Goal: Information Seeking & Learning: Learn about a topic

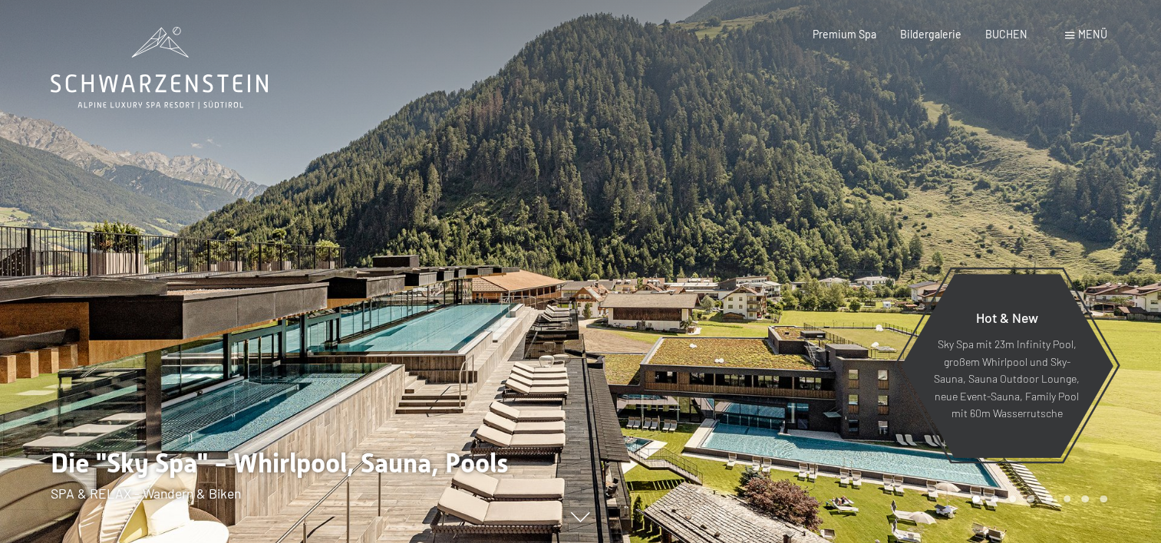
click at [1086, 37] on span "Menü" at bounding box center [1093, 34] width 29 height 13
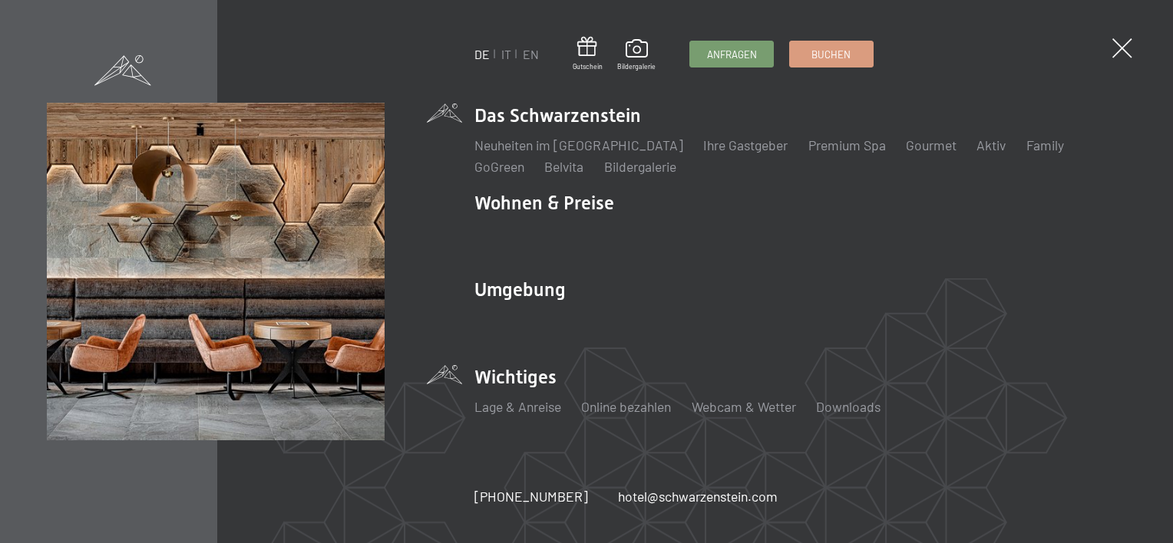
click at [536, 377] on li "Wichtiges Lage & Anreise Online bezahlen Webcam & Wetter Downloads" at bounding box center [800, 398] width 652 height 67
click at [526, 415] on link "Lage & Anreise" at bounding box center [517, 406] width 87 height 17
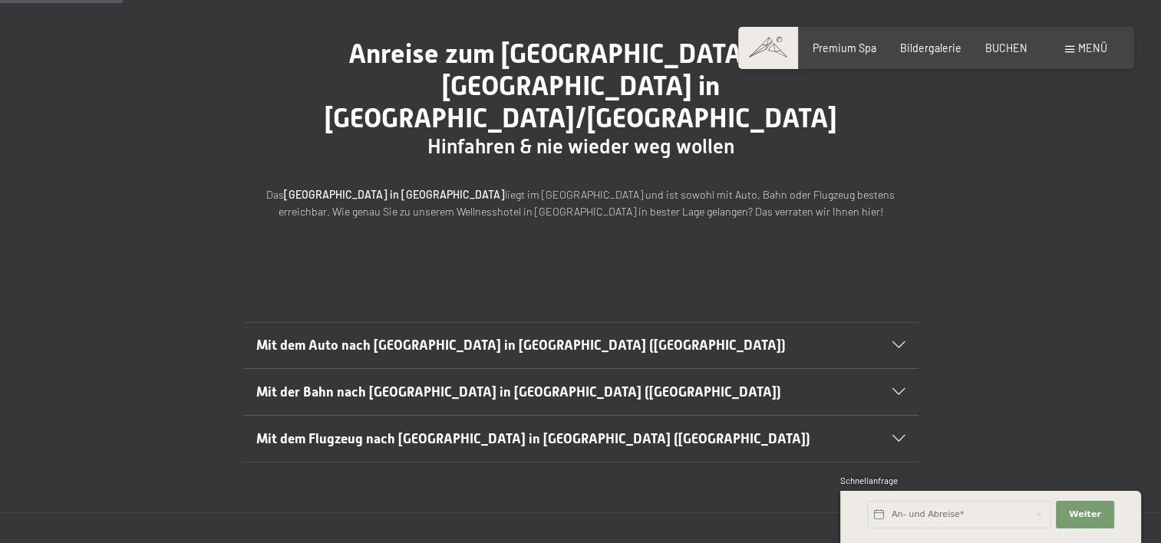
scroll to position [160, 0]
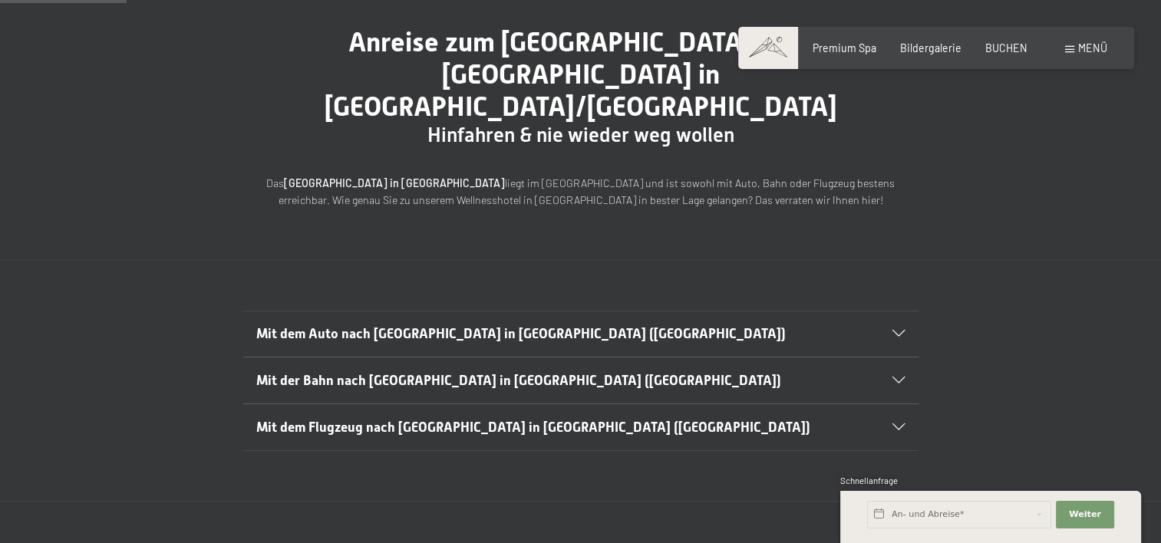
click at [900, 331] on icon at bounding box center [899, 334] width 12 height 7
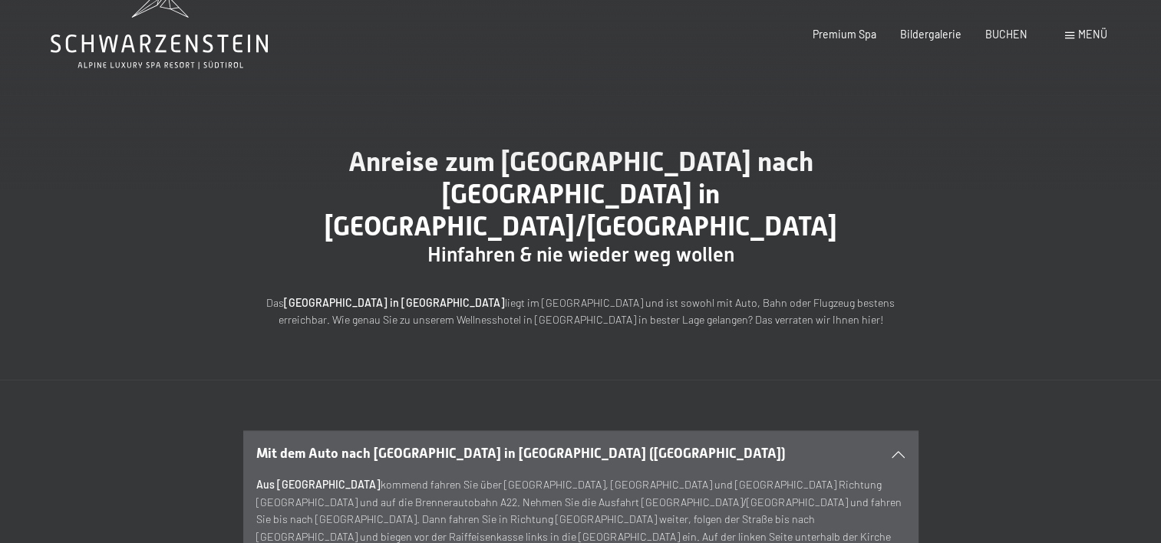
scroll to position [0, 0]
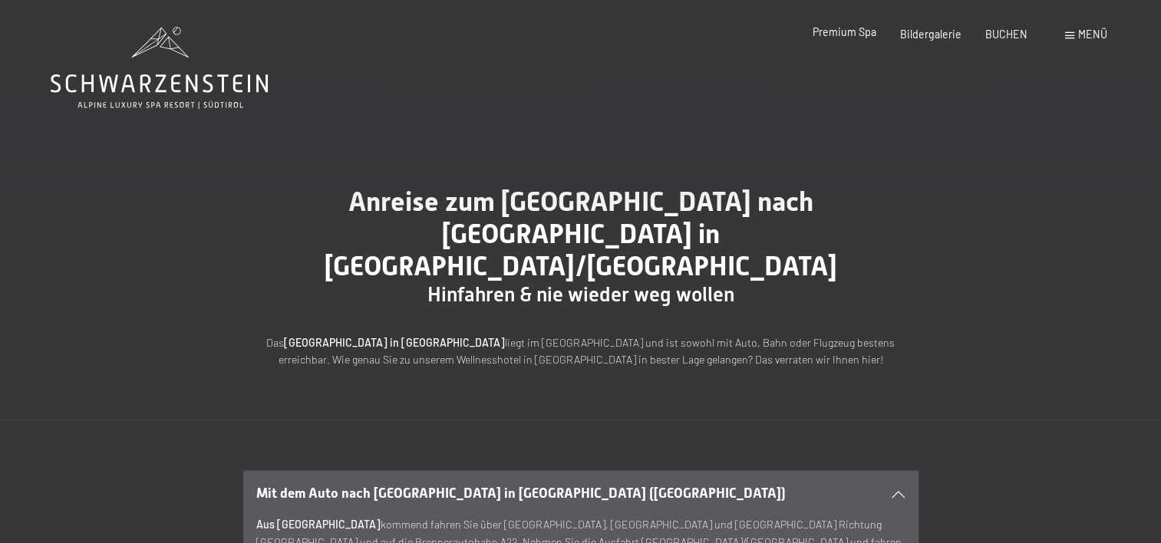
click at [850, 33] on span "Premium Spa" at bounding box center [845, 31] width 64 height 13
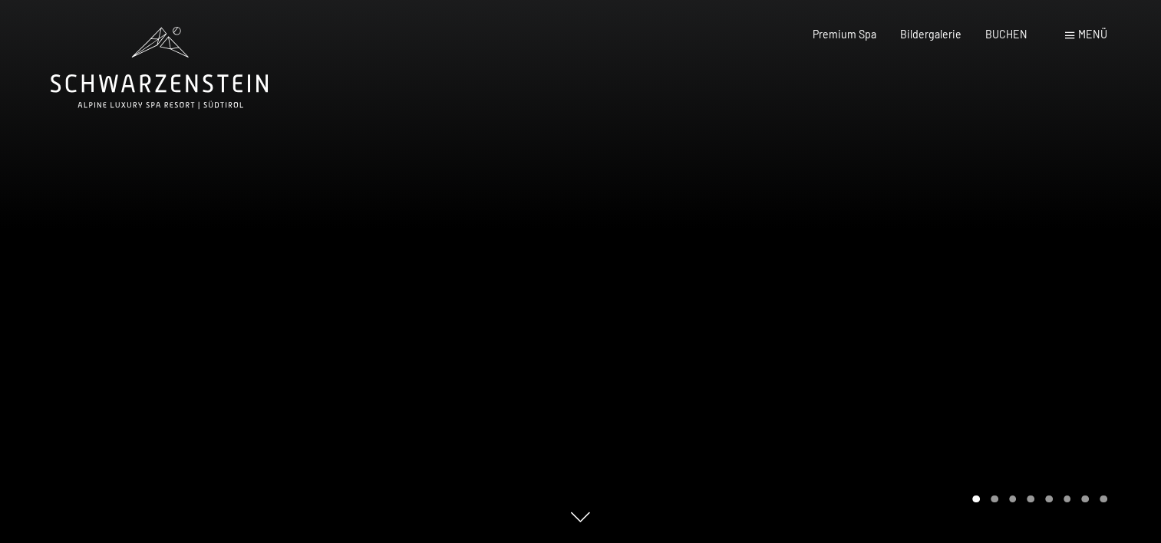
click at [1085, 34] on span "Menü" at bounding box center [1093, 34] width 29 height 13
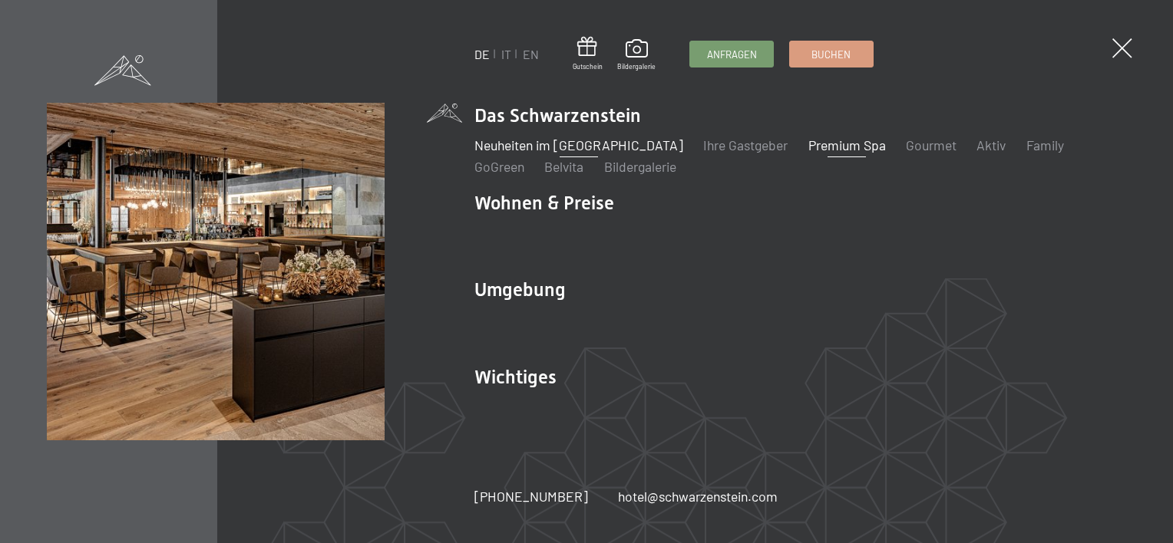
click at [590, 147] on link "Neuheiten im [GEOGRAPHIC_DATA]" at bounding box center [578, 145] width 209 height 17
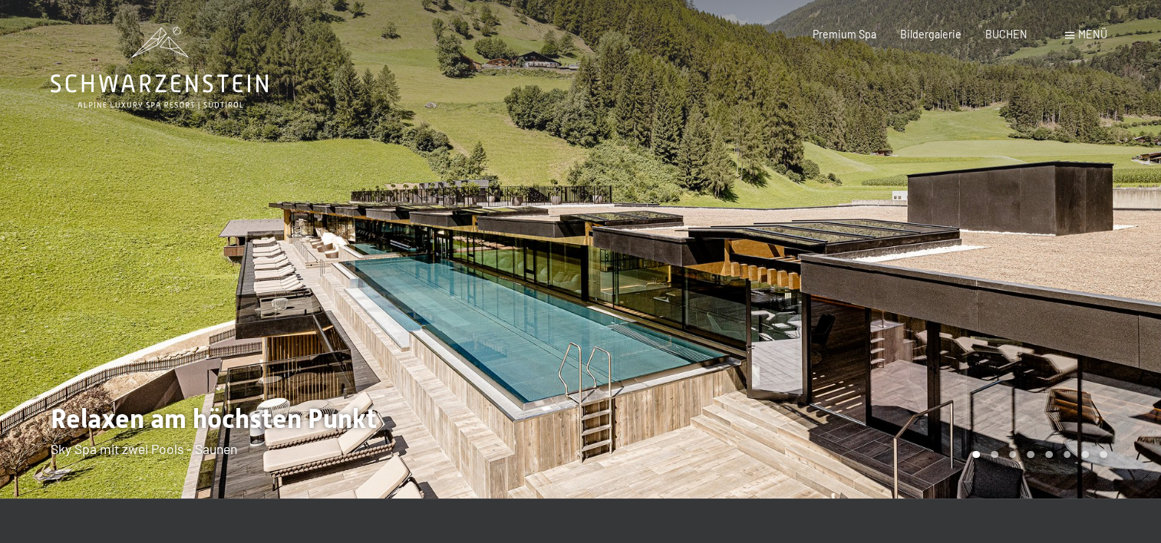
click at [1072, 42] on div "Buchen Anfragen Premium Spa Bildergalerie BUCHEN Menü DE IT EN Gutschein Bilder…" at bounding box center [936, 34] width 342 height 15
click at [1071, 37] on span at bounding box center [1069, 35] width 9 height 7
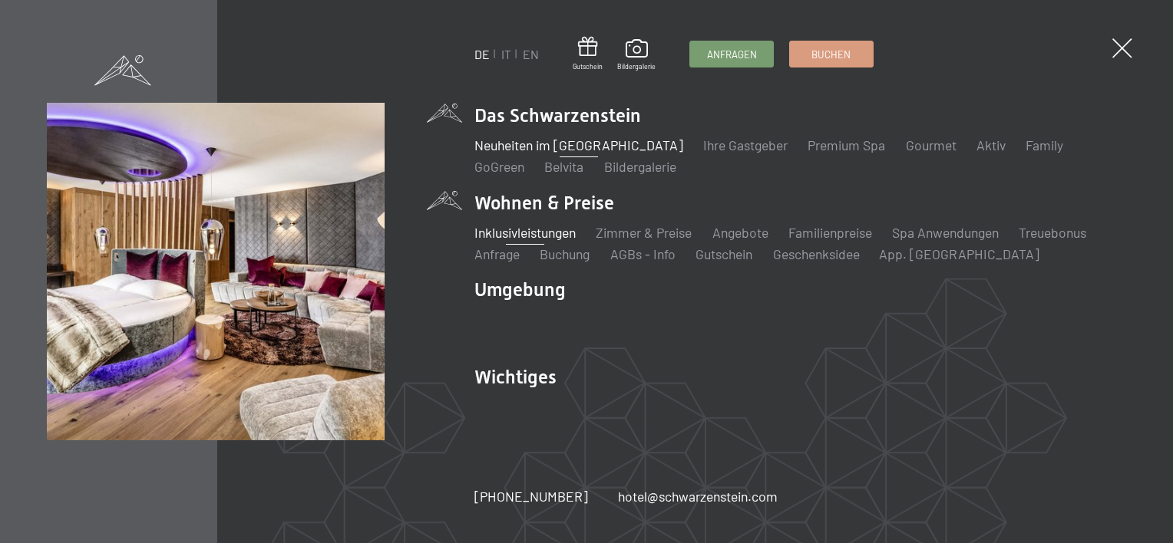
click at [559, 239] on link "Inklusivleistungen" at bounding box center [524, 232] width 101 height 17
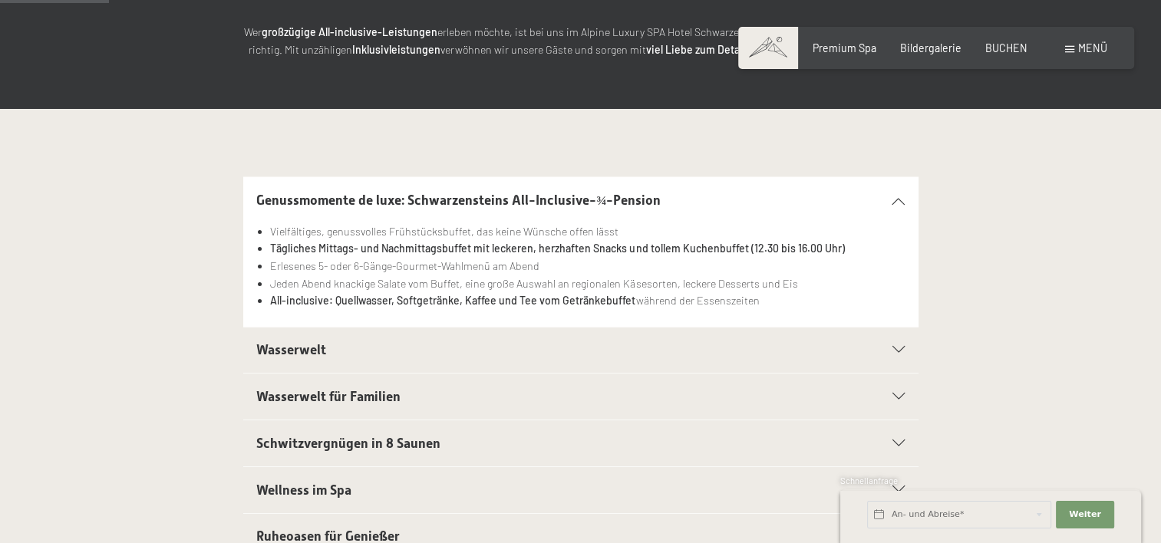
scroll to position [276, 0]
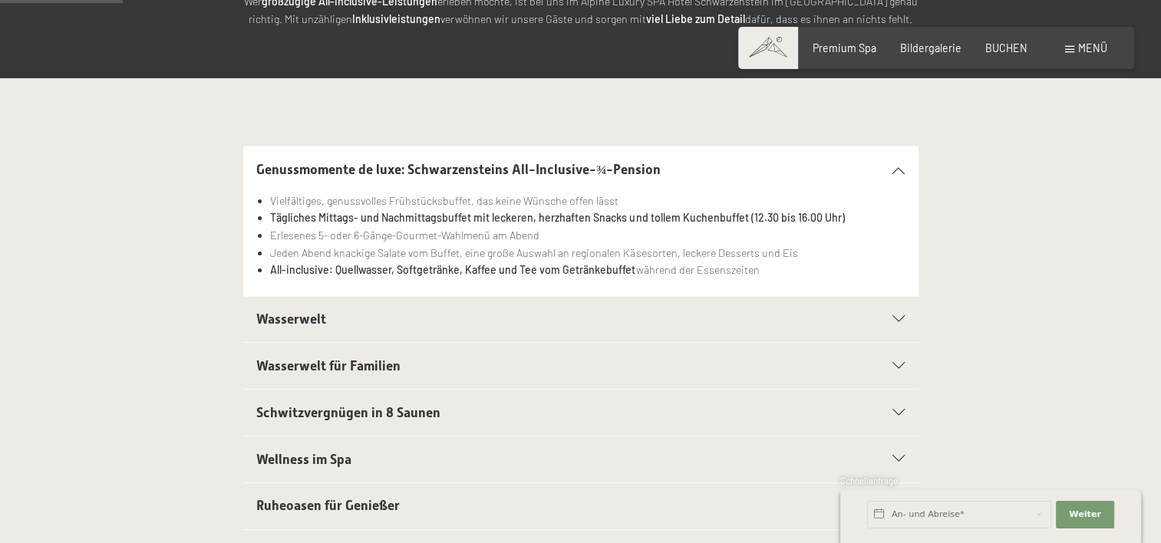
click at [900, 456] on icon at bounding box center [899, 459] width 12 height 7
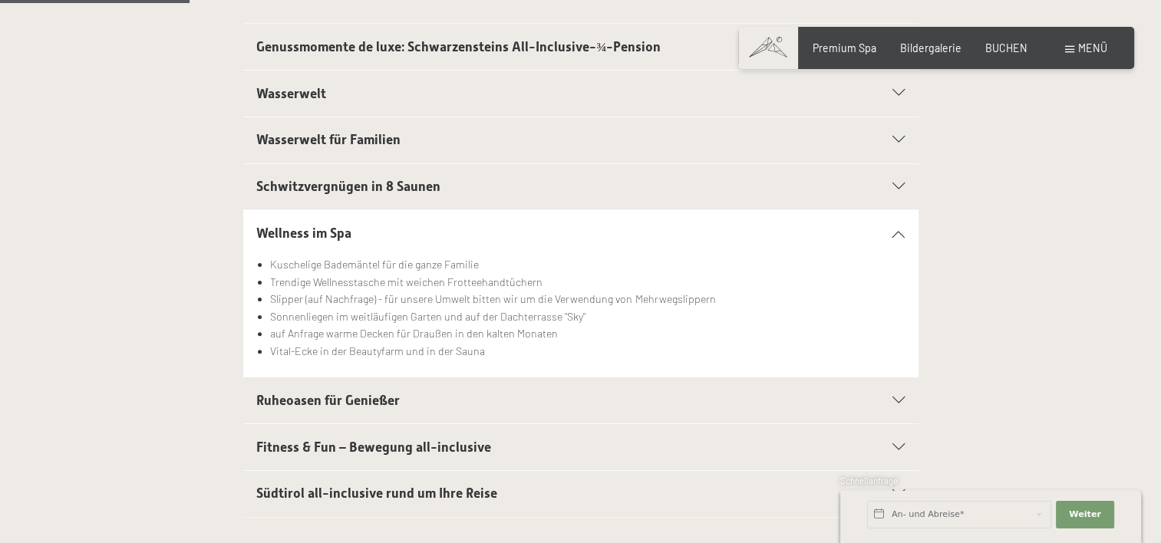
scroll to position [430, 0]
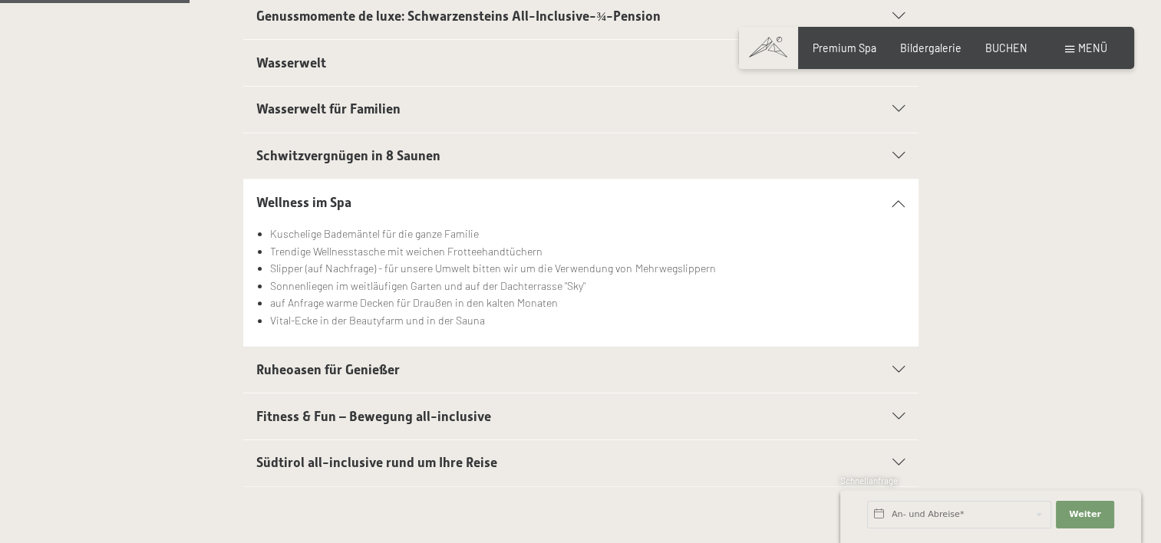
click at [900, 415] on icon at bounding box center [899, 417] width 12 height 7
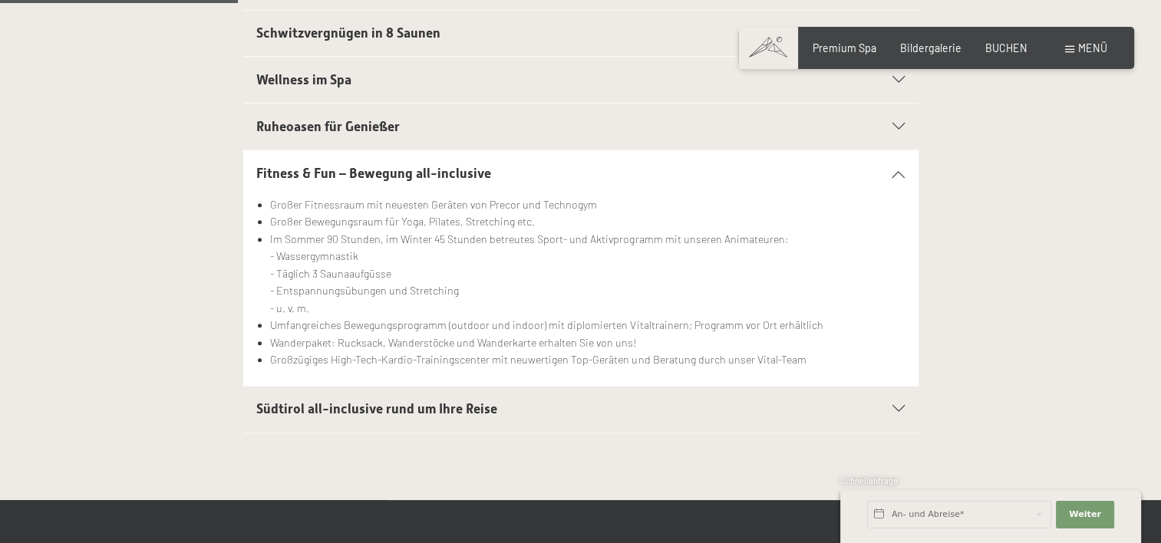
scroll to position [583, 0]
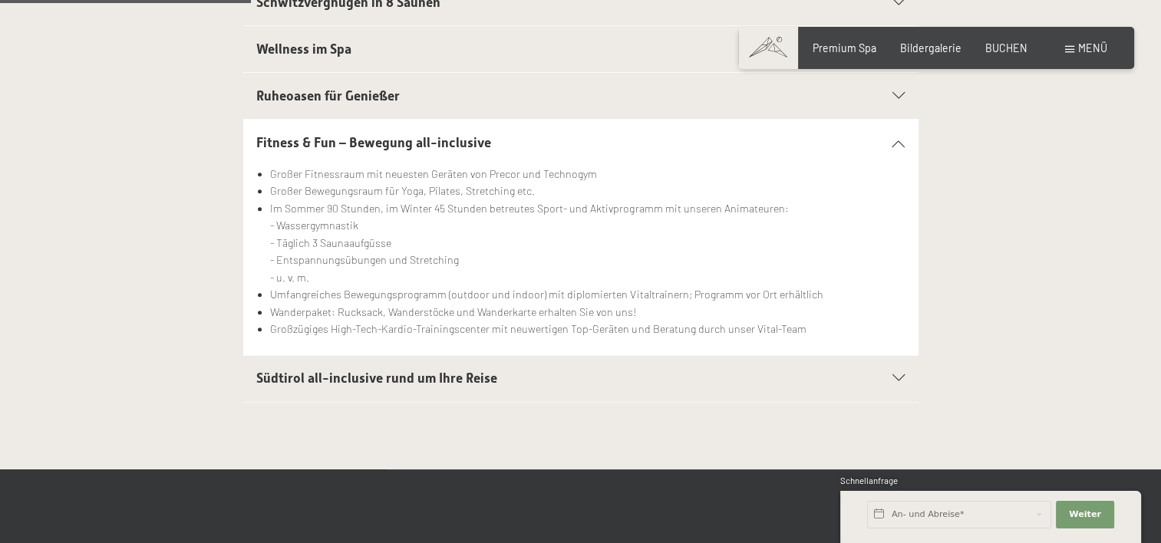
click at [900, 375] on icon at bounding box center [899, 378] width 12 height 7
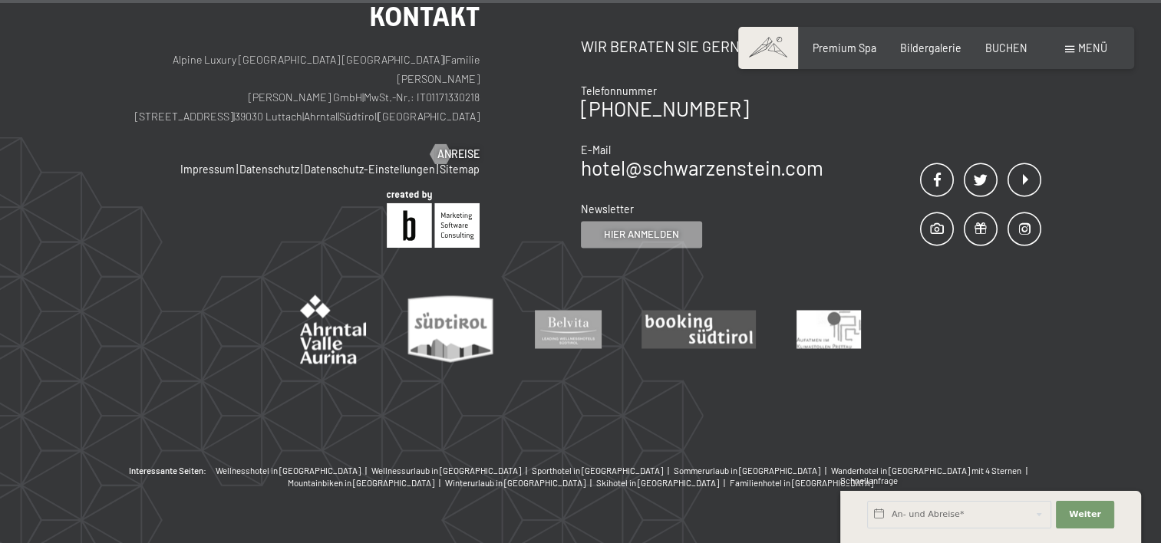
scroll to position [2665, 0]
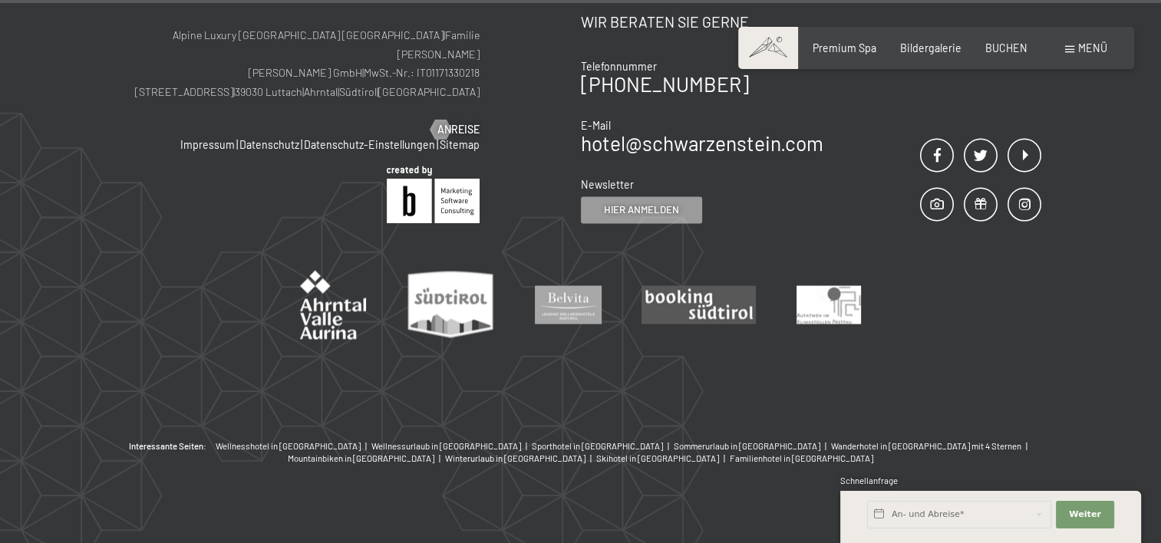
click at [766, 41] on span at bounding box center [768, 48] width 60 height 42
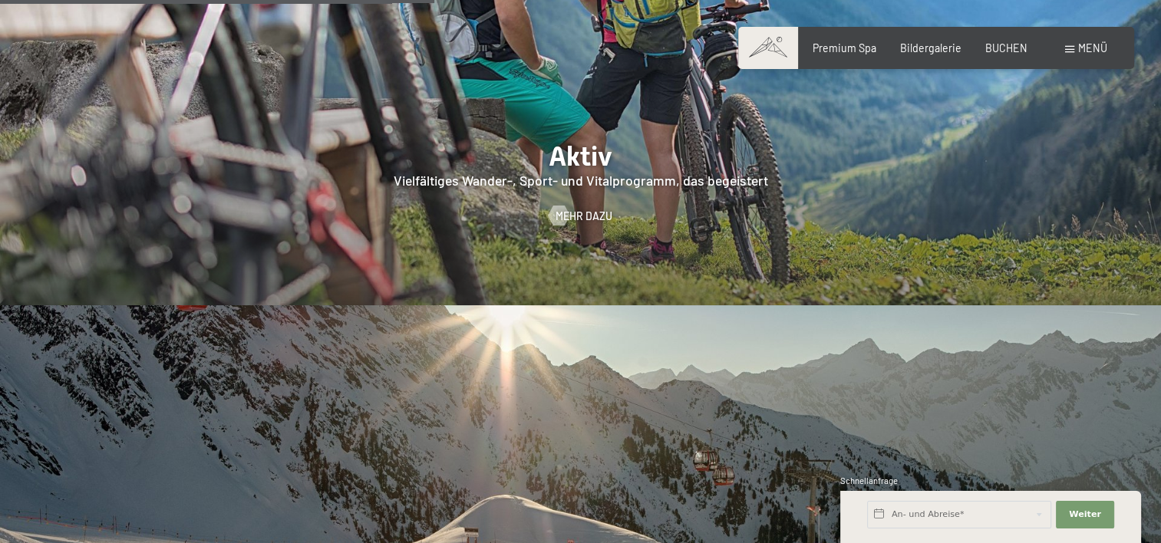
scroll to position [2963, 0]
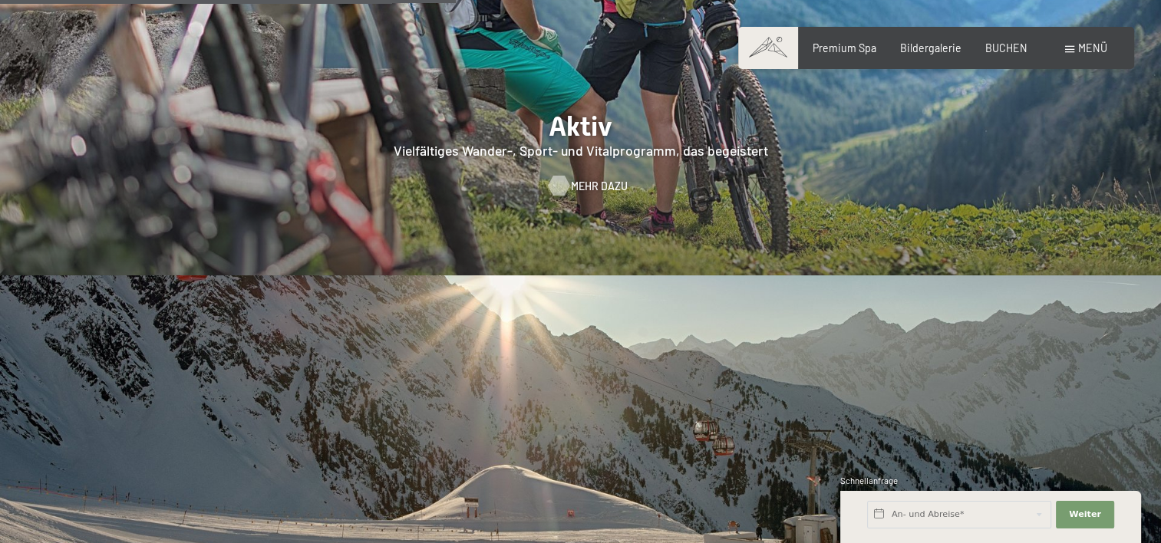
click at [583, 179] on span "Mehr dazu" at bounding box center [599, 186] width 57 height 15
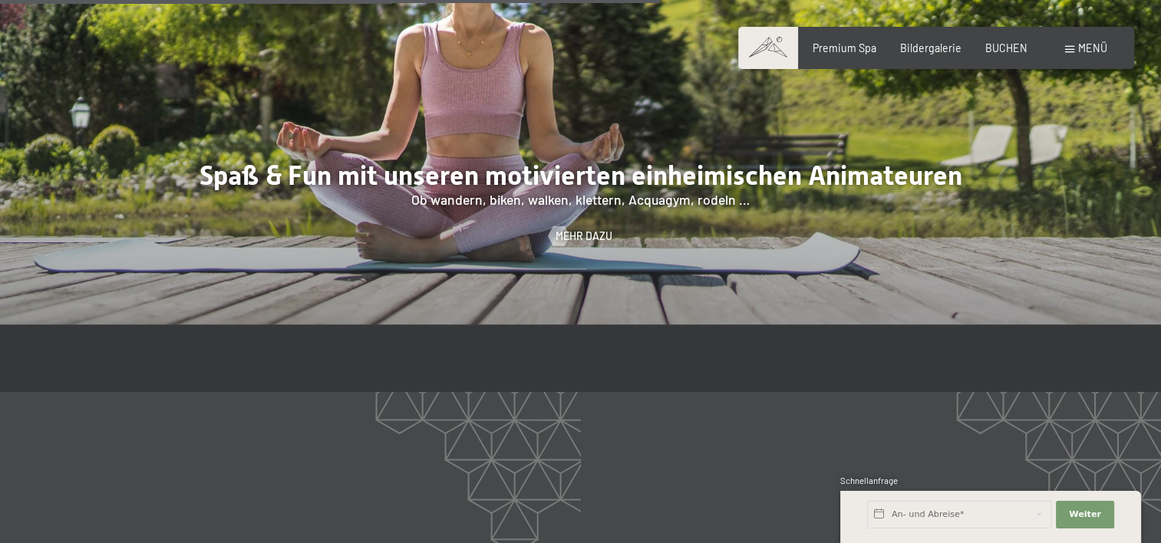
scroll to position [2191, 0]
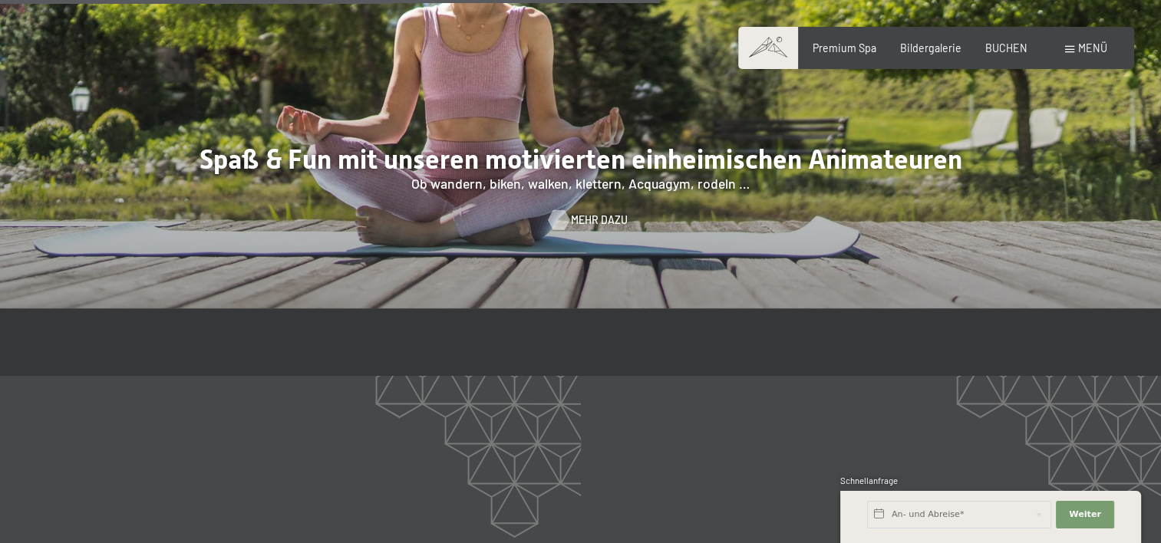
click at [586, 213] on span "Mehr dazu" at bounding box center [599, 220] width 57 height 15
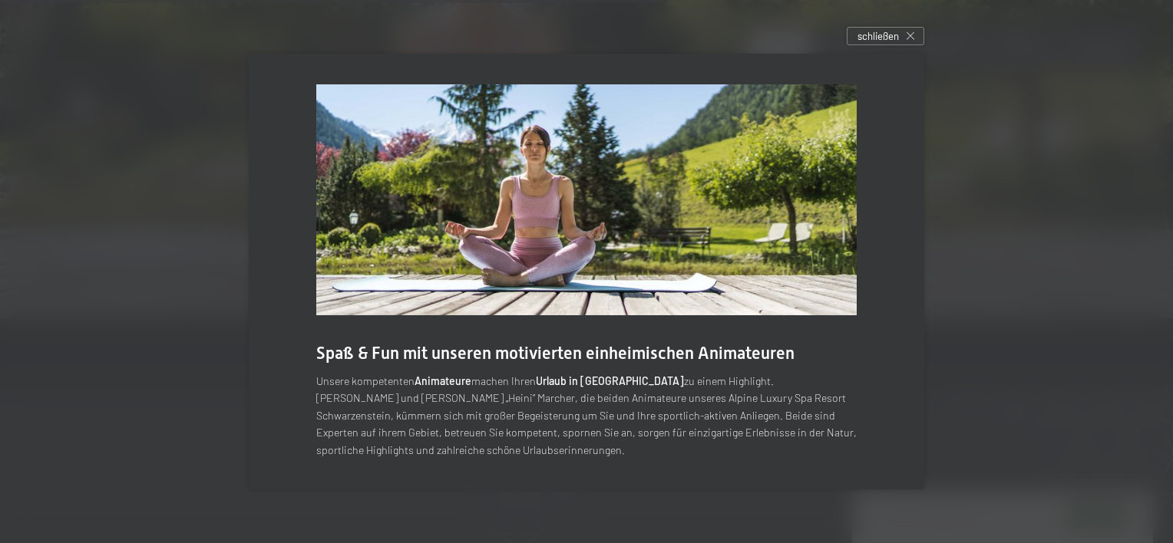
drag, startPoint x: 1169, startPoint y: 57, endPoint x: 1167, endPoint y: 193, distance: 136.7
click at [1161, 193] on div at bounding box center [586, 271] width 1173 height 543
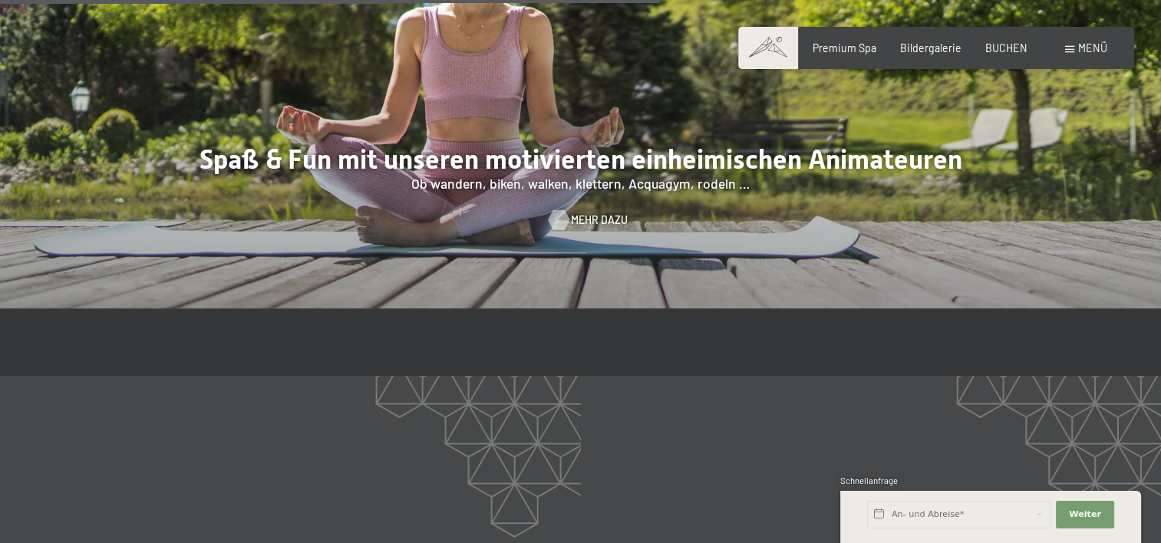
click at [573, 213] on span "Mehr dazu" at bounding box center [599, 220] width 57 height 15
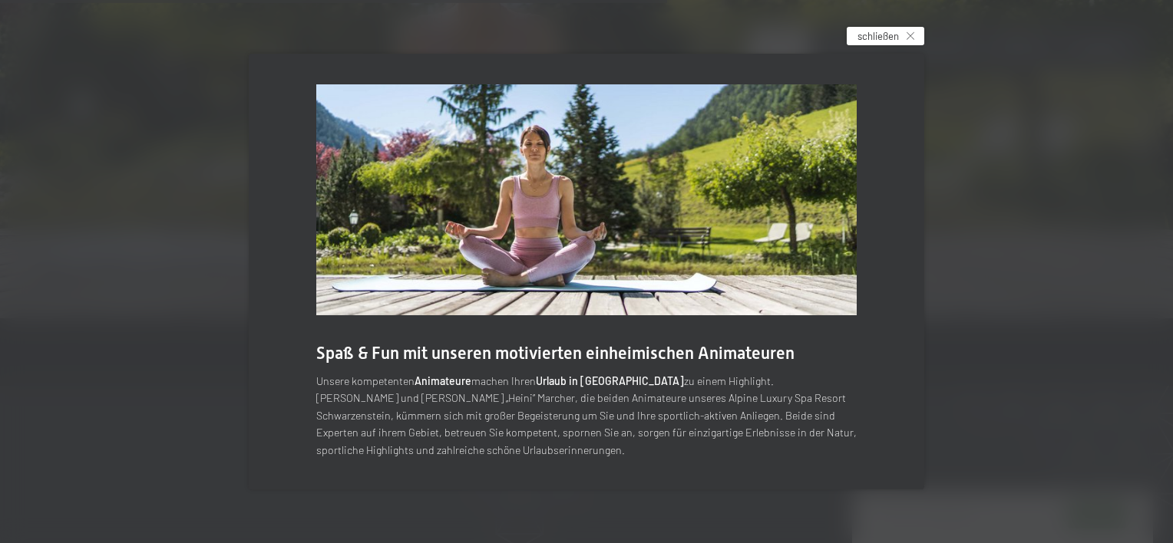
click at [874, 35] on span "schließen" at bounding box center [877, 36] width 41 height 14
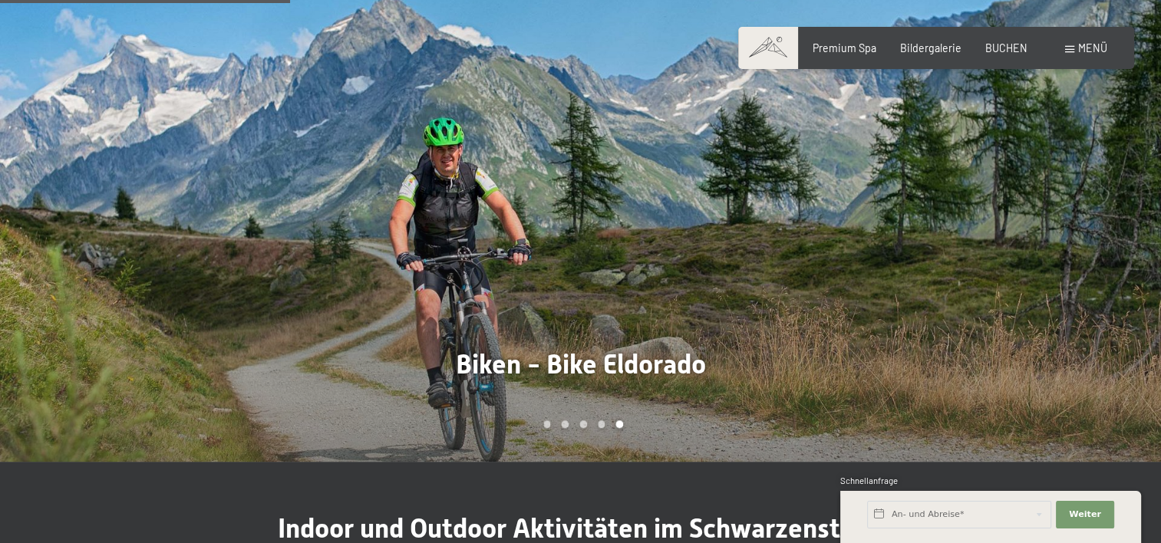
scroll to position [1187, 0]
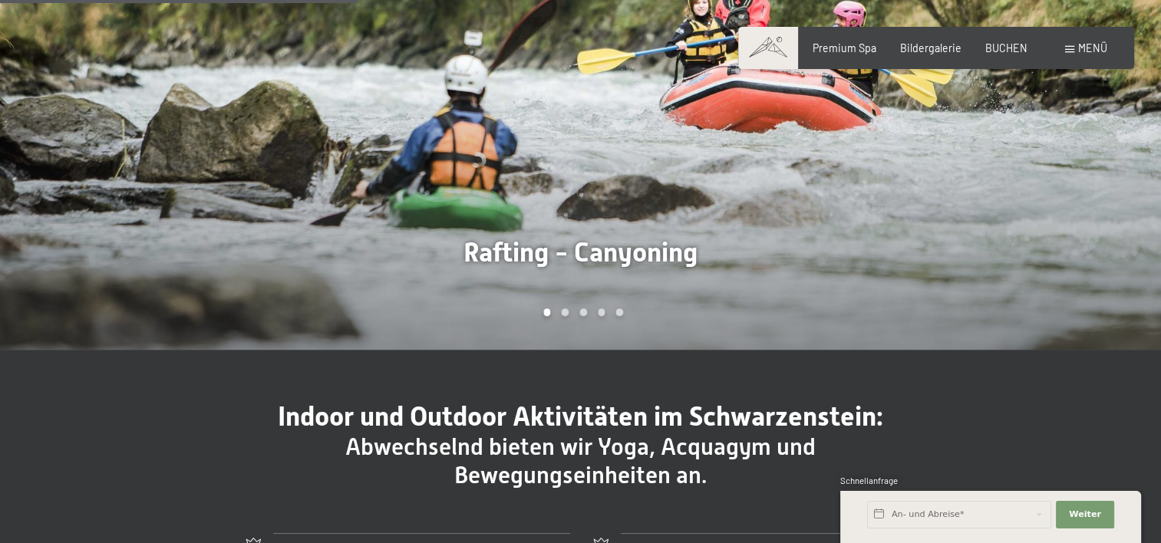
click at [677, 258] on div at bounding box center [871, 101] width 581 height 497
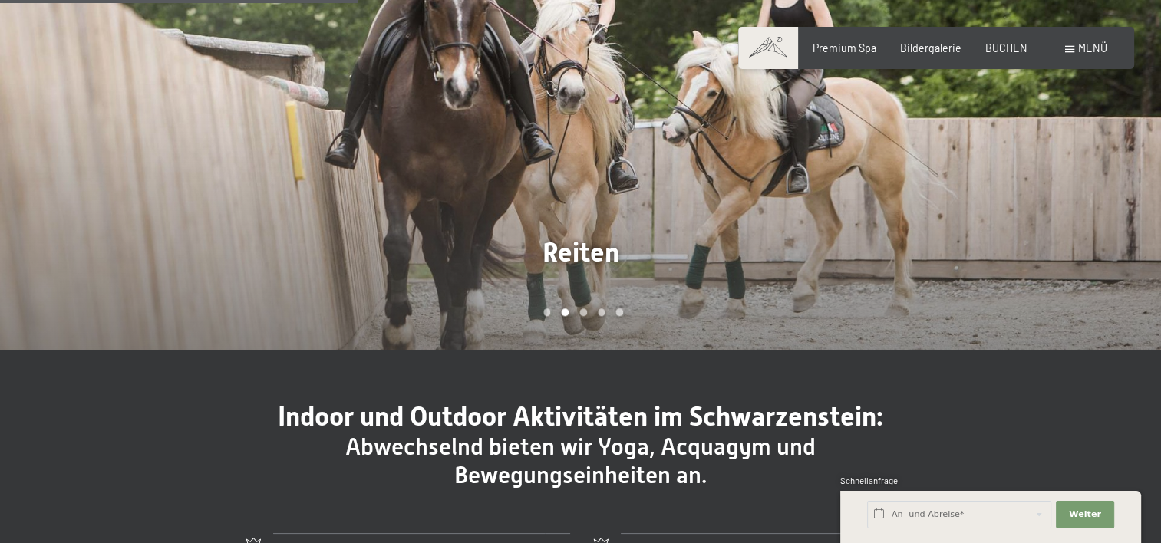
click at [677, 258] on div at bounding box center [871, 101] width 581 height 497
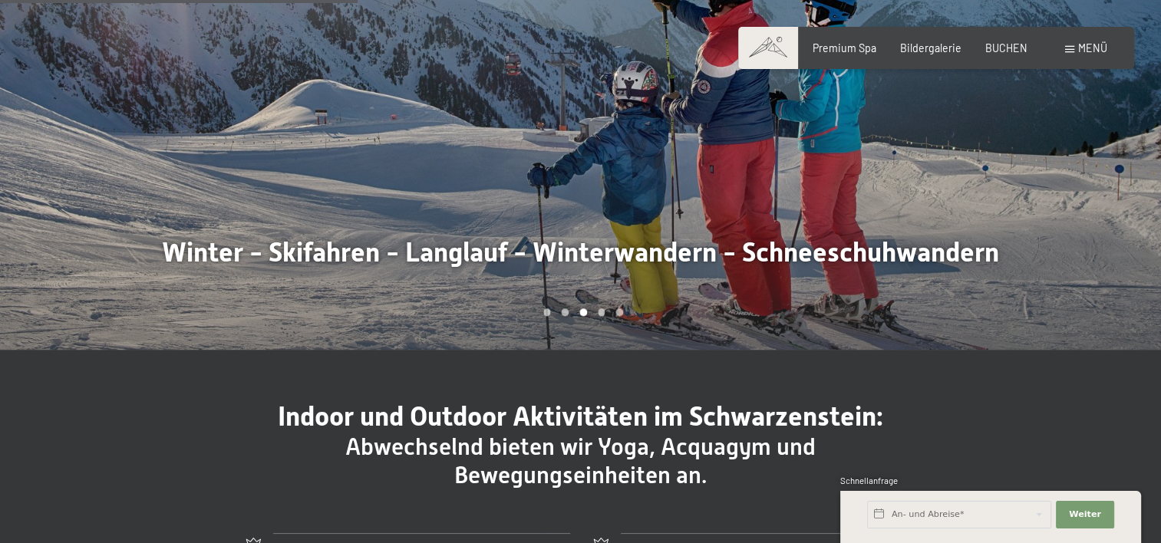
click at [677, 258] on div at bounding box center [871, 101] width 581 height 497
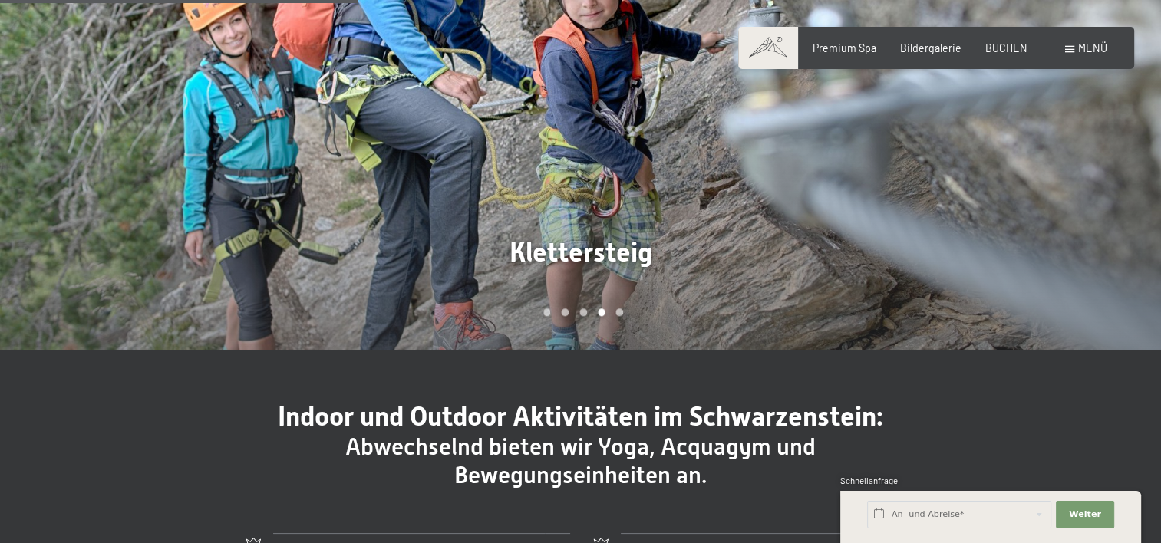
click at [677, 258] on div at bounding box center [871, 101] width 581 height 497
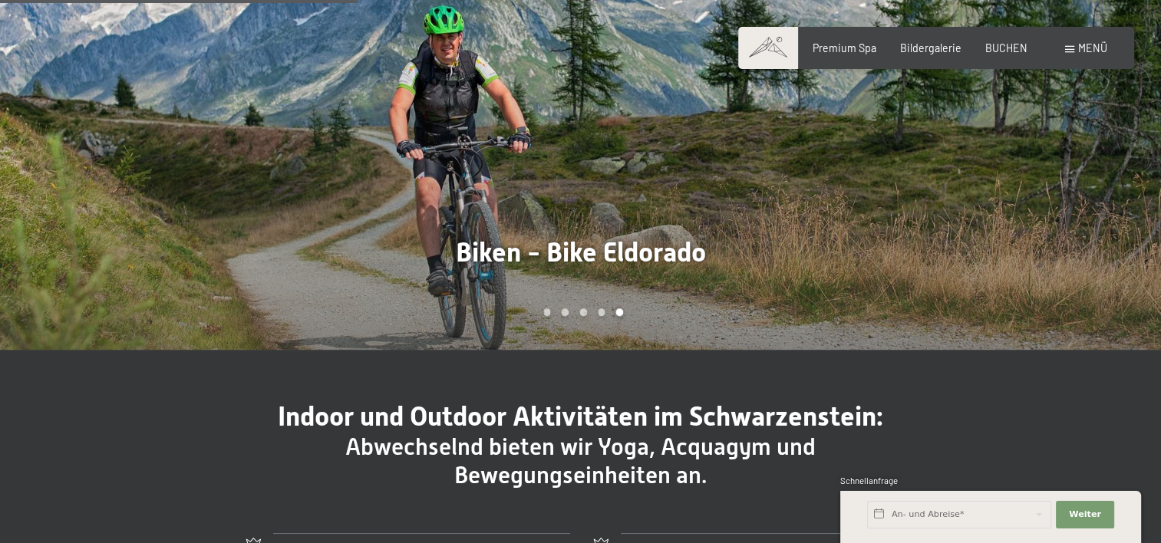
click at [571, 263] on div at bounding box center [290, 101] width 581 height 497
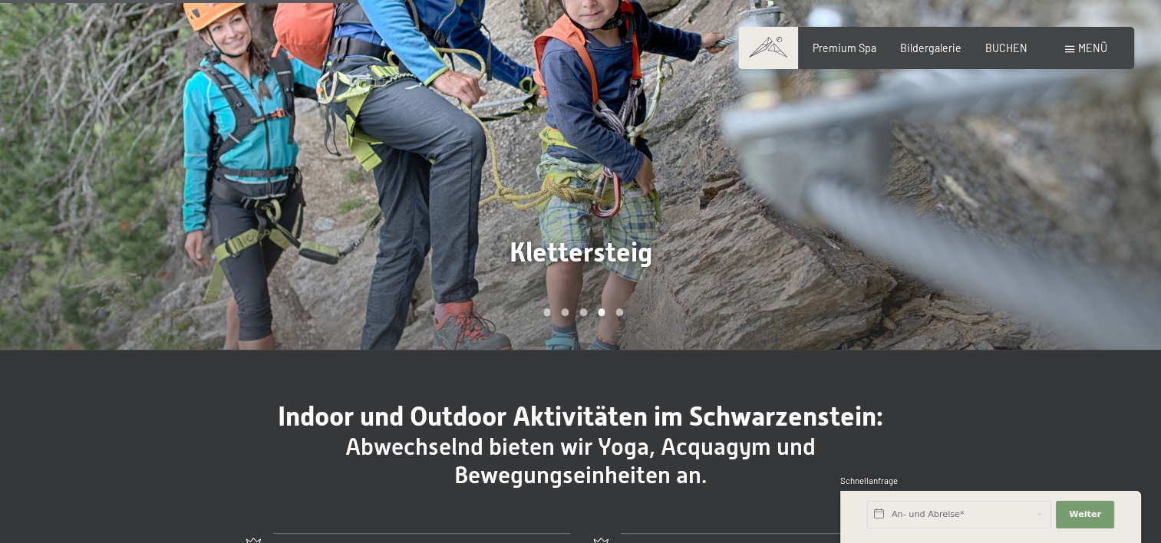
click at [673, 253] on div at bounding box center [871, 101] width 581 height 497
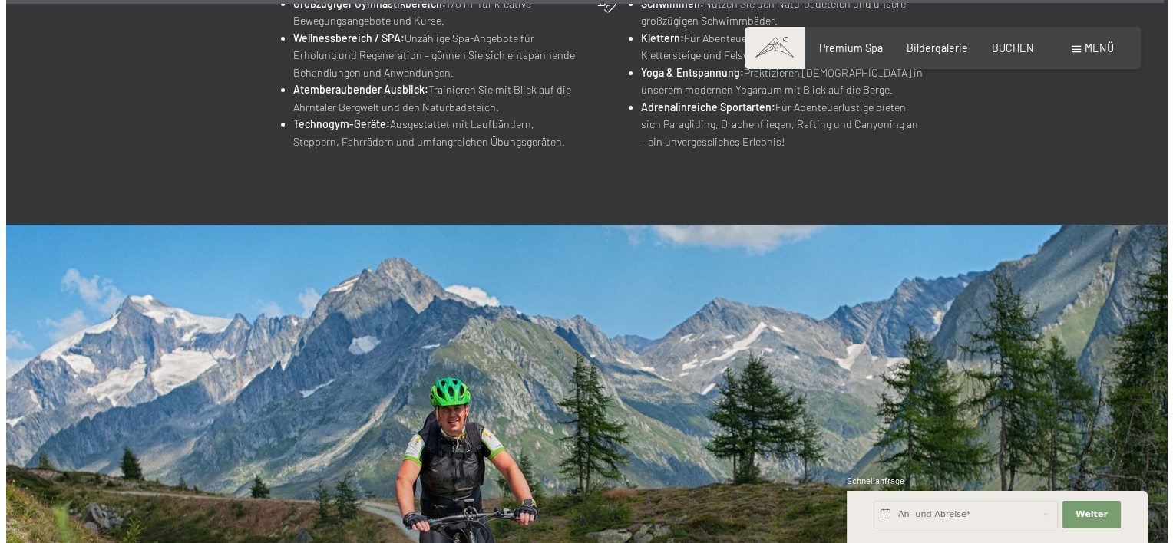
scroll to position [0, 0]
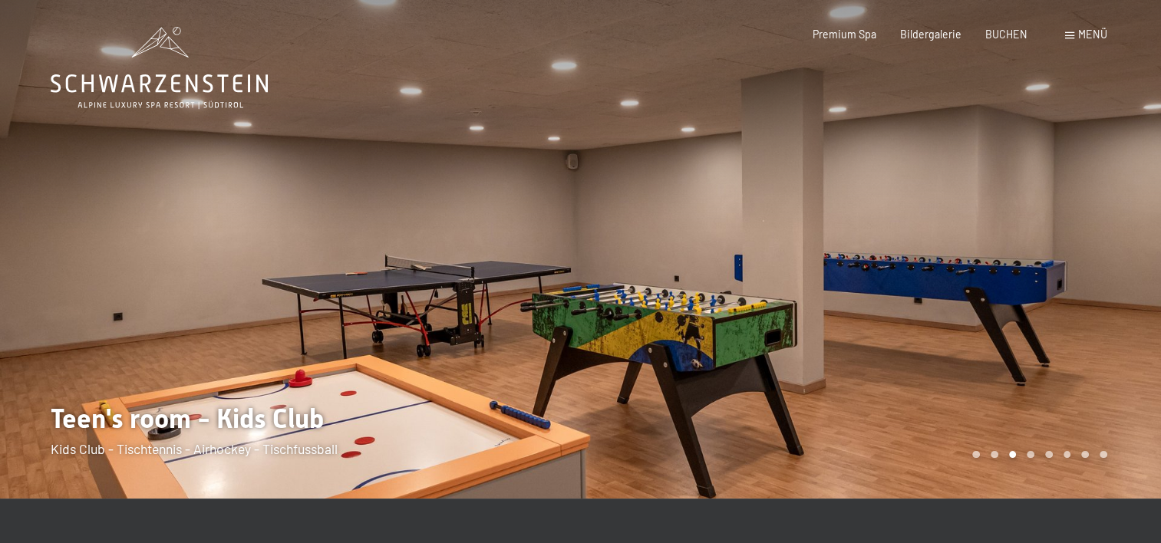
click at [1091, 36] on span "Menü" at bounding box center [1093, 34] width 29 height 13
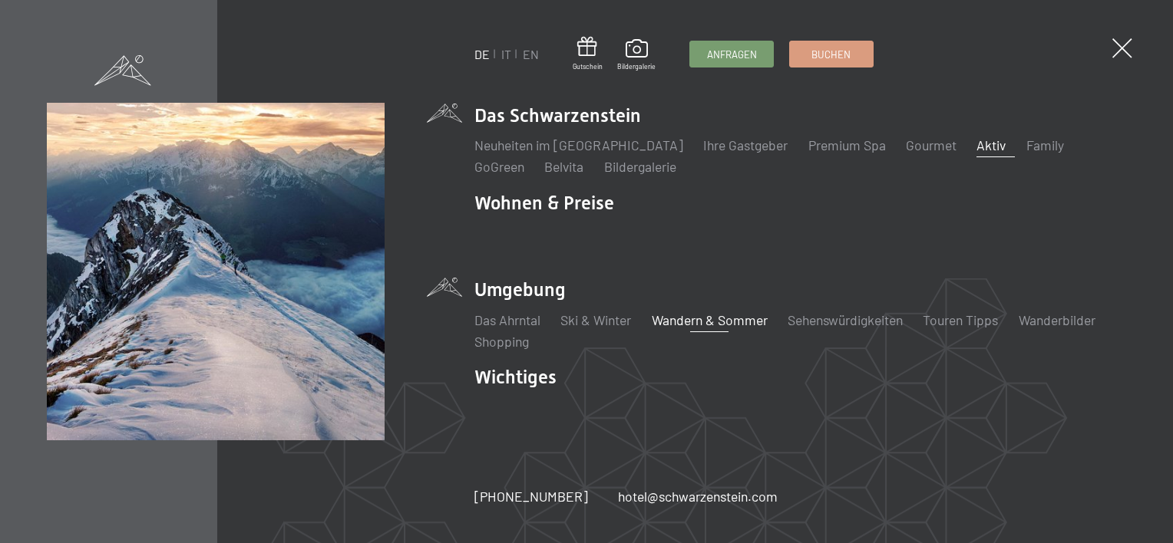
click at [719, 319] on link "Wandern & Sommer" at bounding box center [710, 320] width 116 height 17
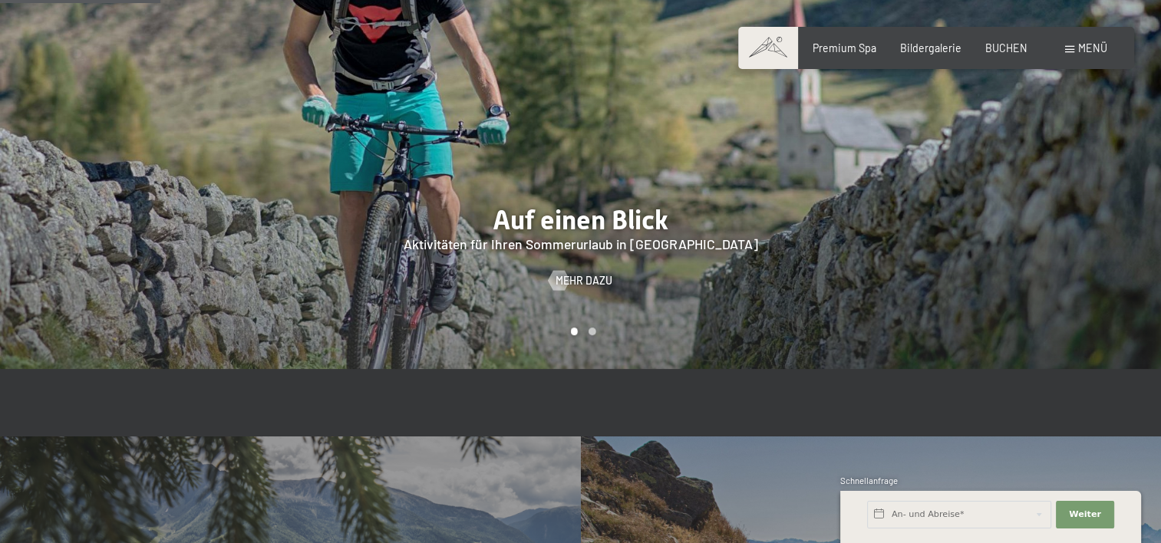
scroll to position [1015, 0]
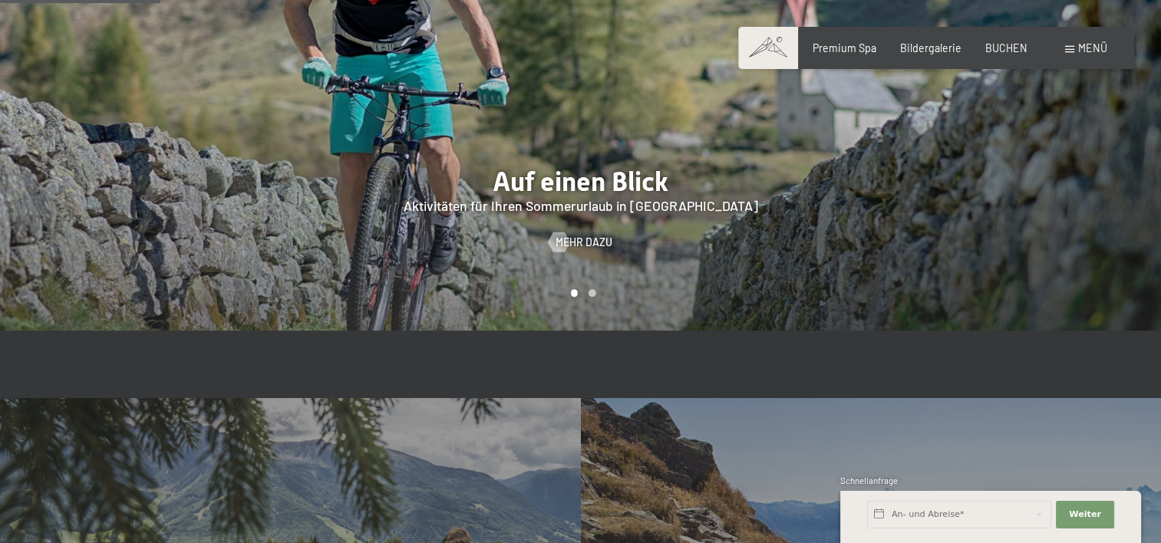
click at [712, 193] on div at bounding box center [871, 81] width 581 height 497
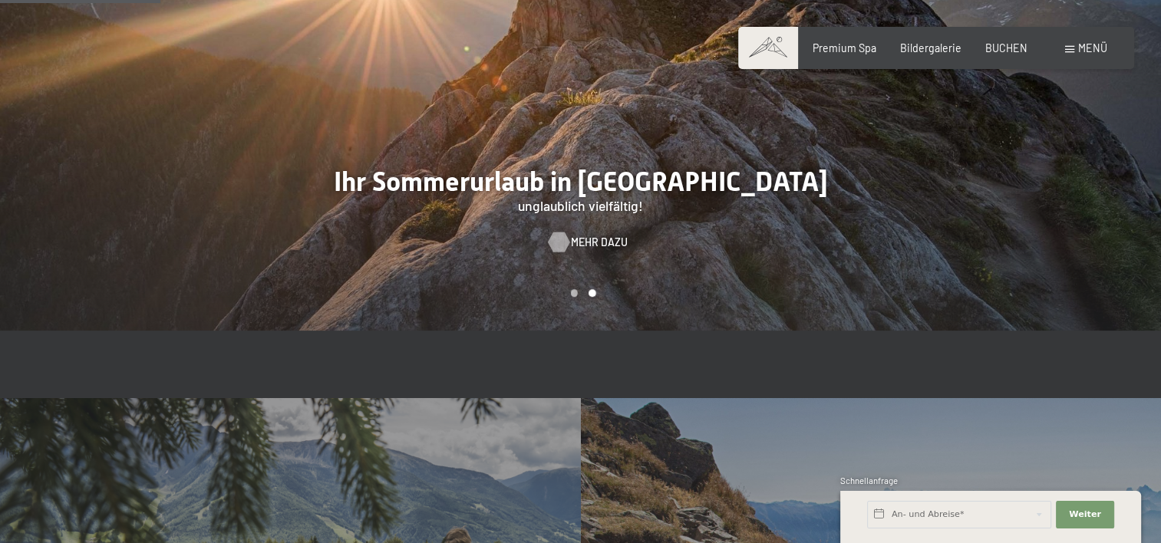
click at [577, 235] on span "Mehr dazu" at bounding box center [599, 242] width 57 height 15
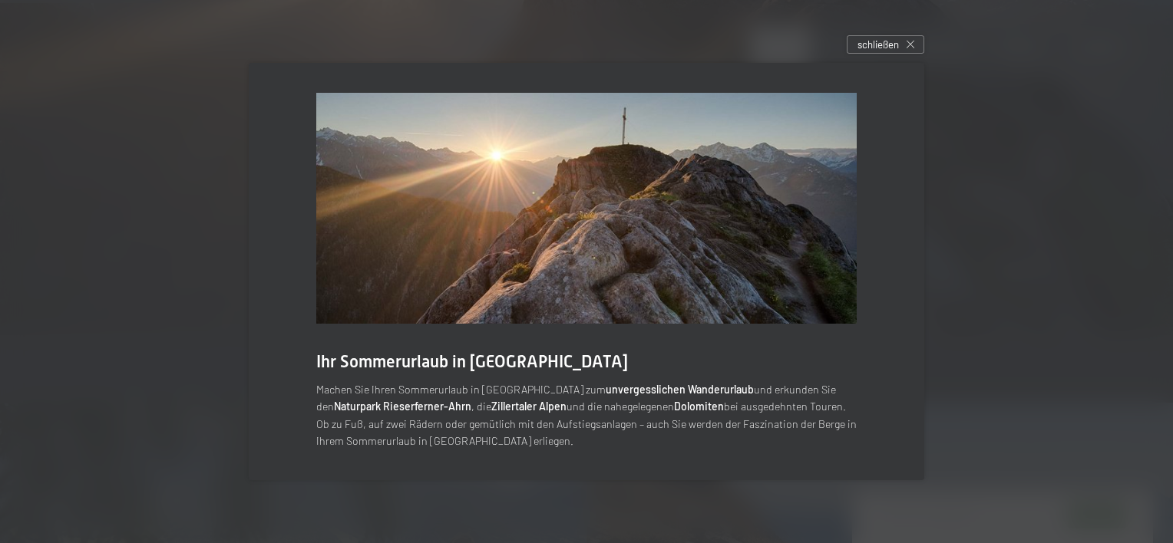
click at [577, 230] on img at bounding box center [586, 208] width 540 height 231
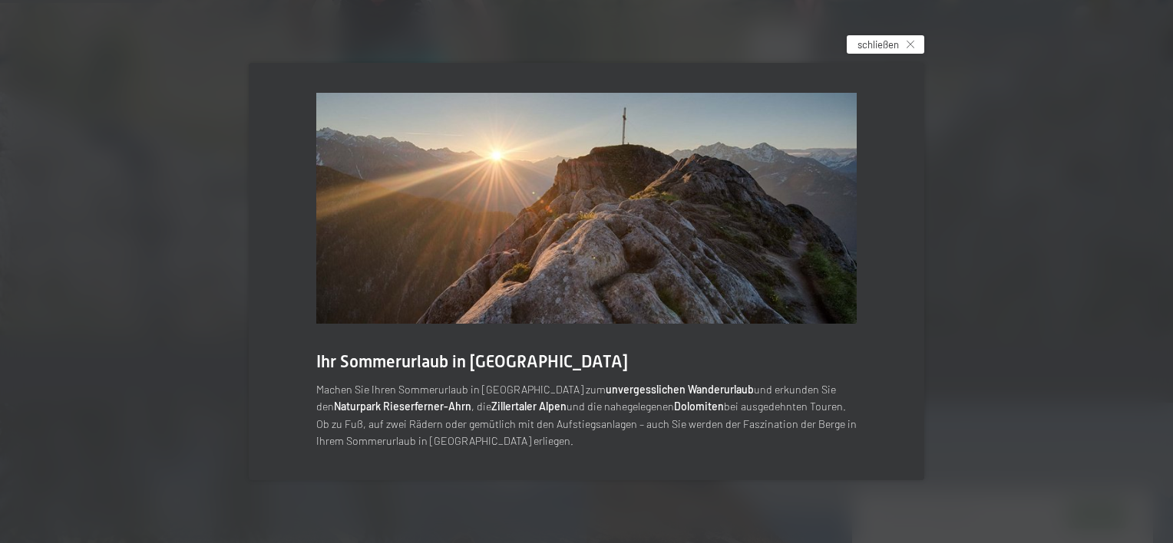
click at [877, 43] on span "schließen" at bounding box center [877, 45] width 41 height 14
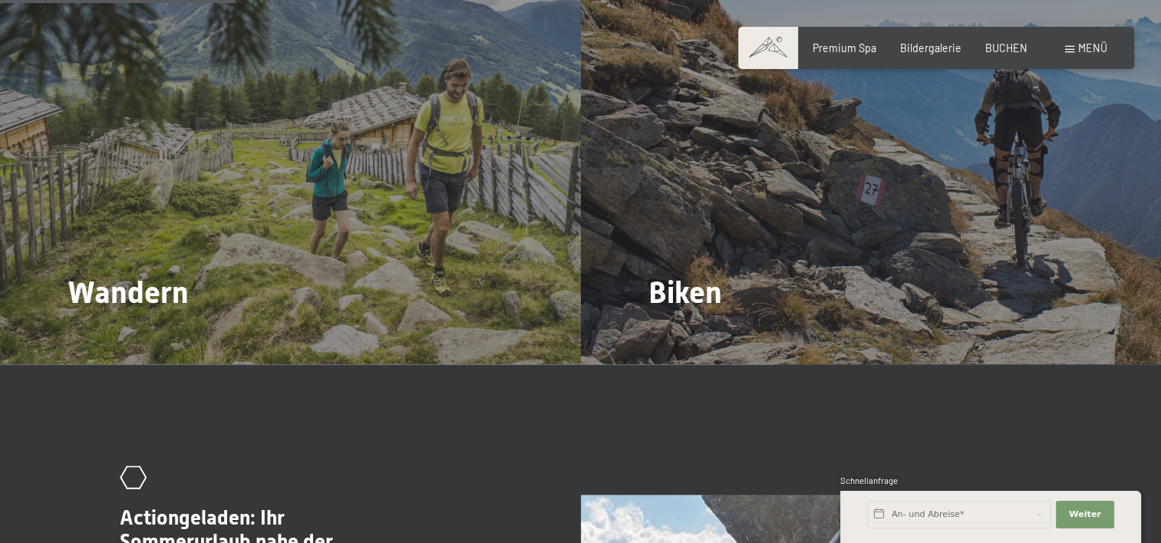
scroll to position [1493, 0]
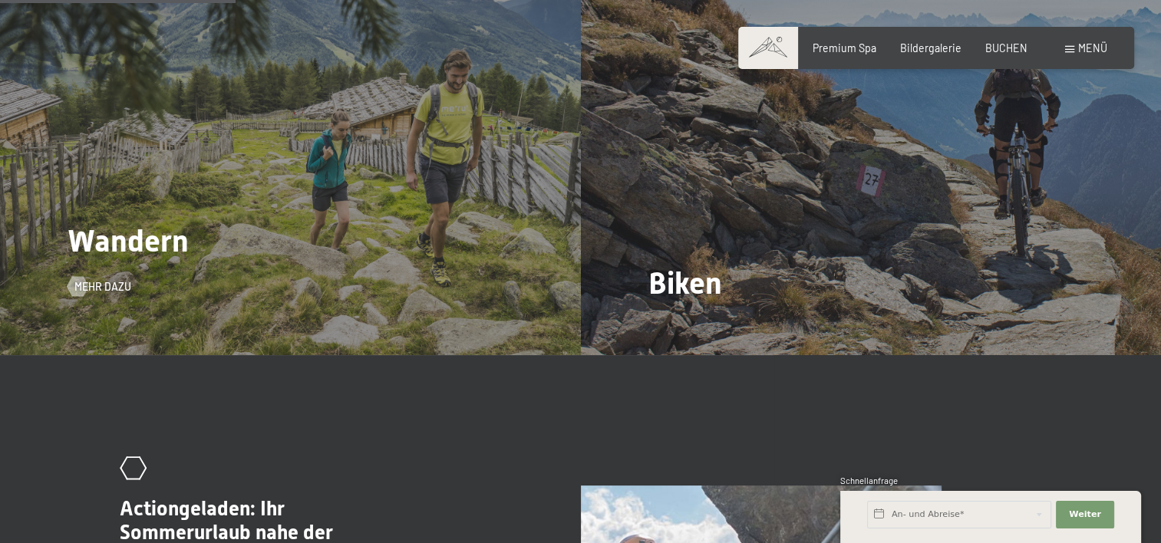
click at [218, 231] on div "Wandern Mehr dazu" at bounding box center [290, 137] width 581 height 435
click at [114, 279] on span "Mehr dazu" at bounding box center [118, 286] width 57 height 15
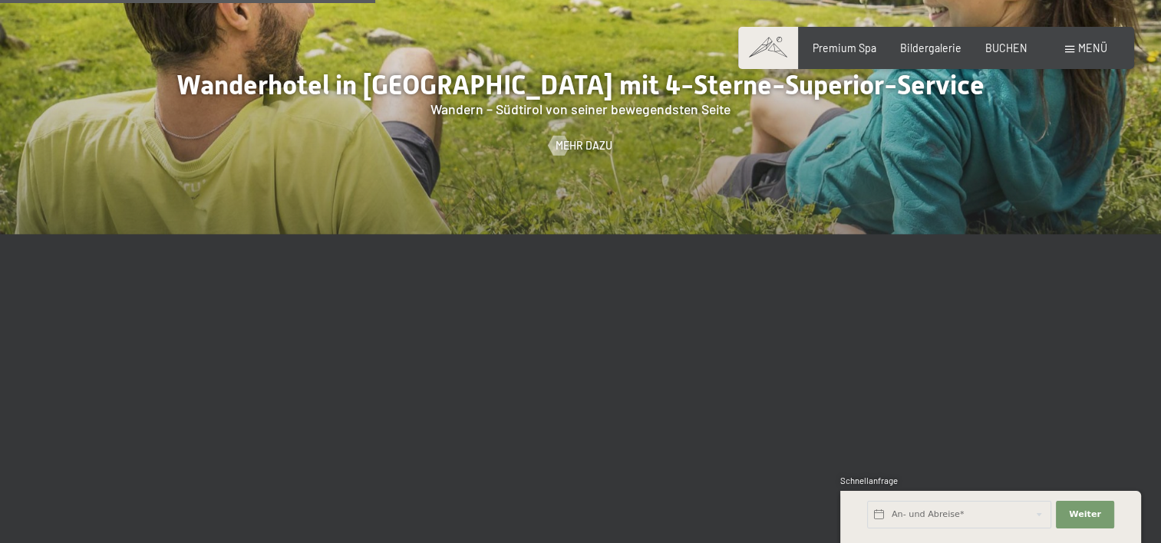
scroll to position [1909, 0]
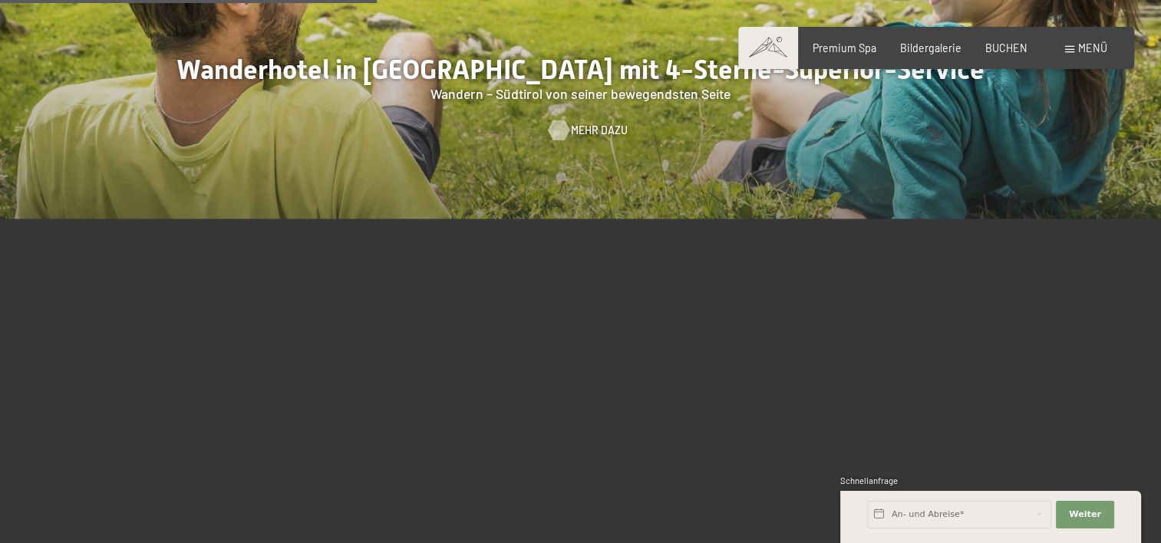
click at [593, 123] on span "Mehr dazu" at bounding box center [599, 130] width 57 height 15
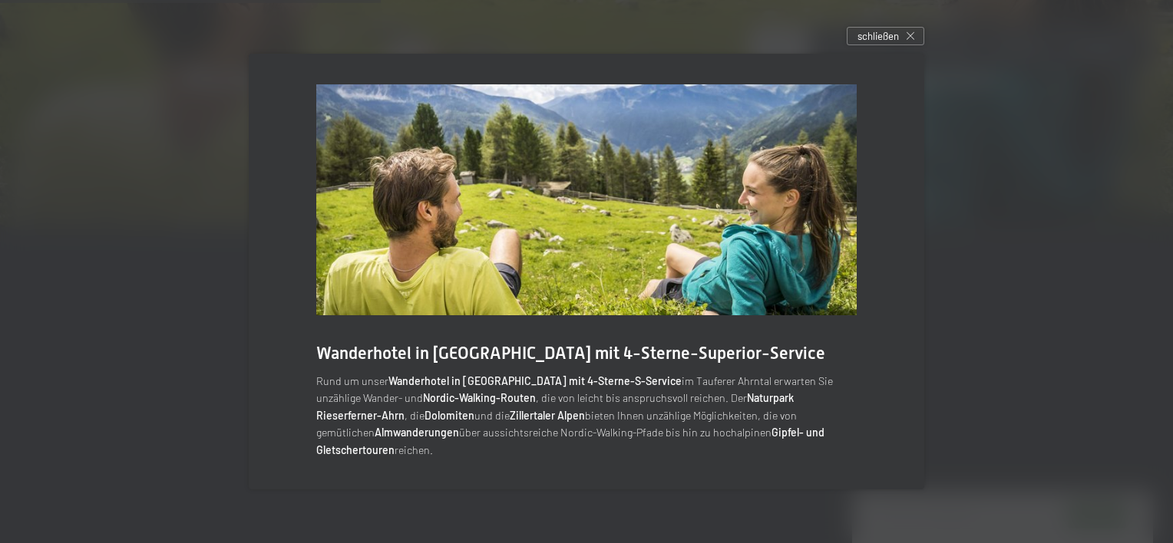
click at [966, 302] on div at bounding box center [586, 271] width 1173 height 543
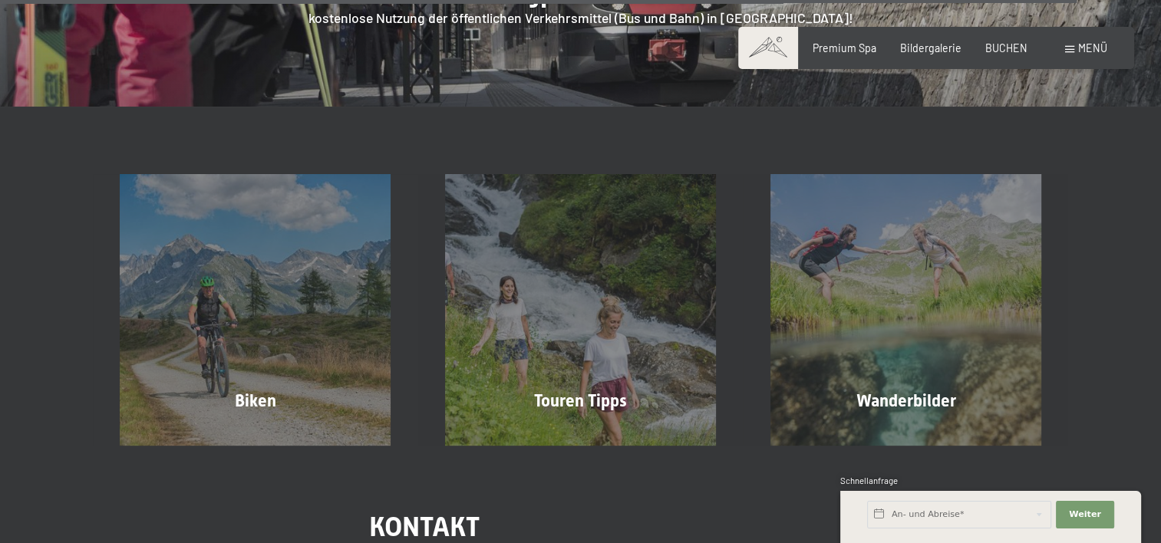
scroll to position [5187, 0]
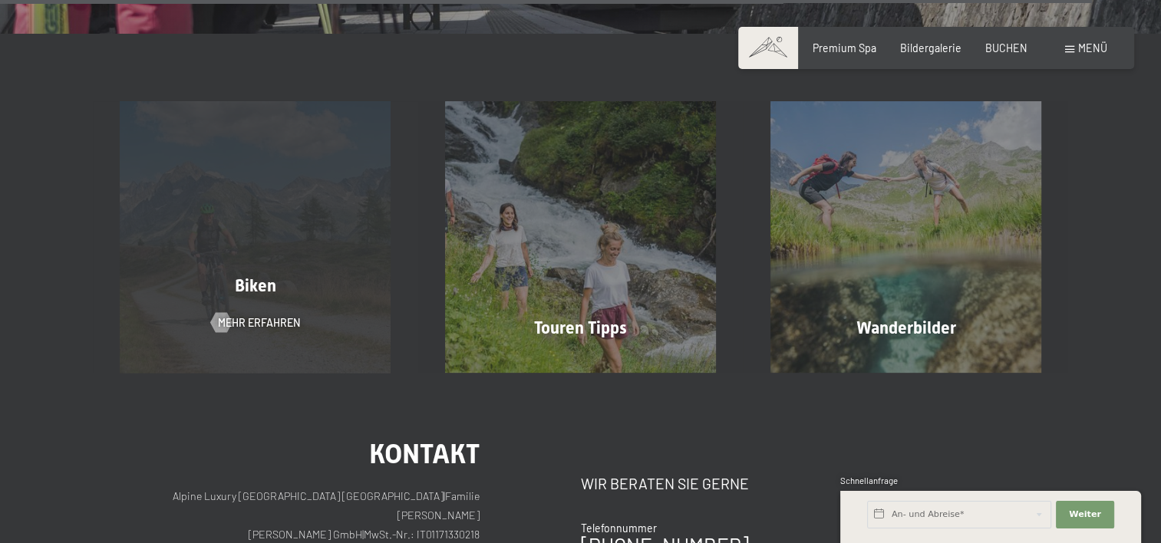
click at [338, 175] on div "Biken Mehr erfahren" at bounding box center [255, 236] width 325 height 271
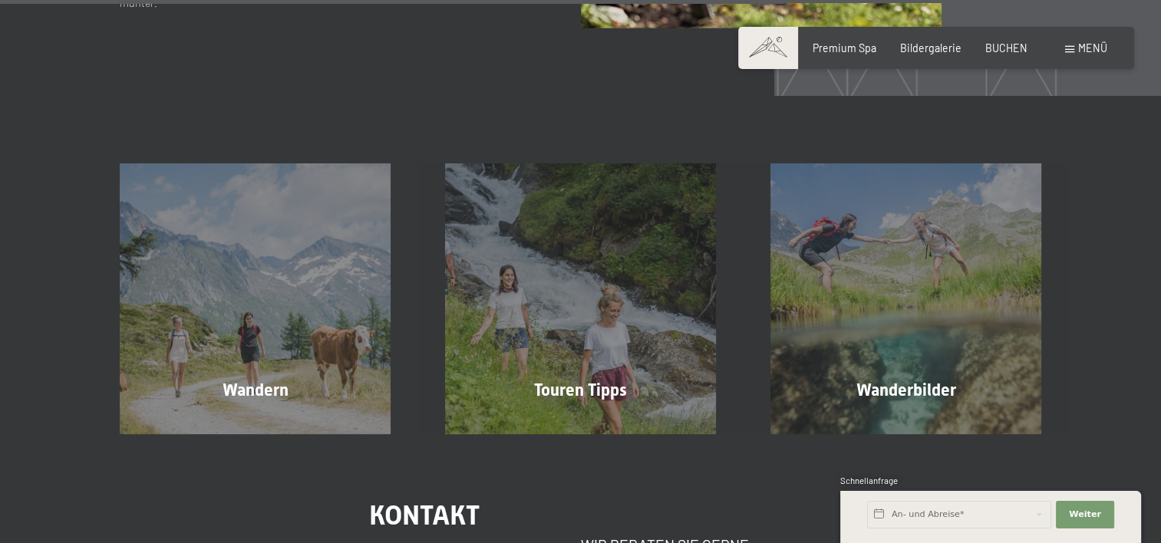
scroll to position [4147, 0]
